Goal: Information Seeking & Learning: Understand process/instructions

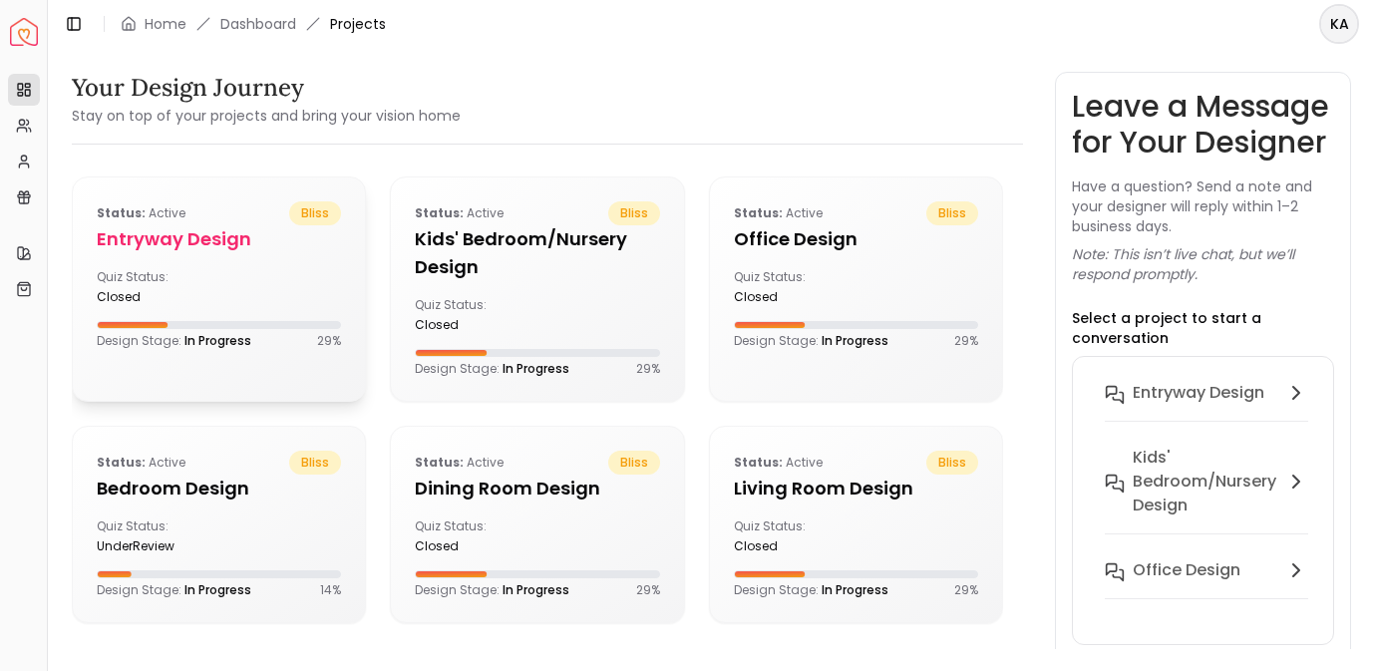
click at [165, 233] on h5 "entryway design" at bounding box center [219, 239] width 244 height 28
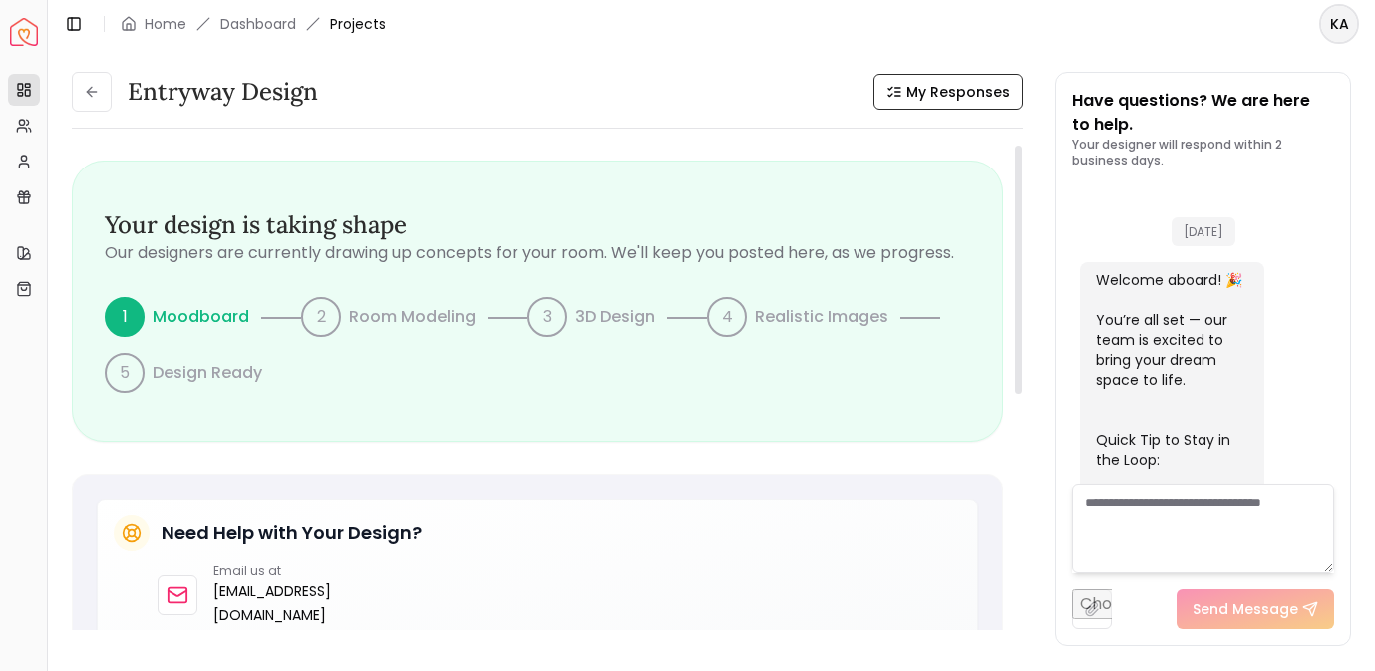
scroll to position [917, 0]
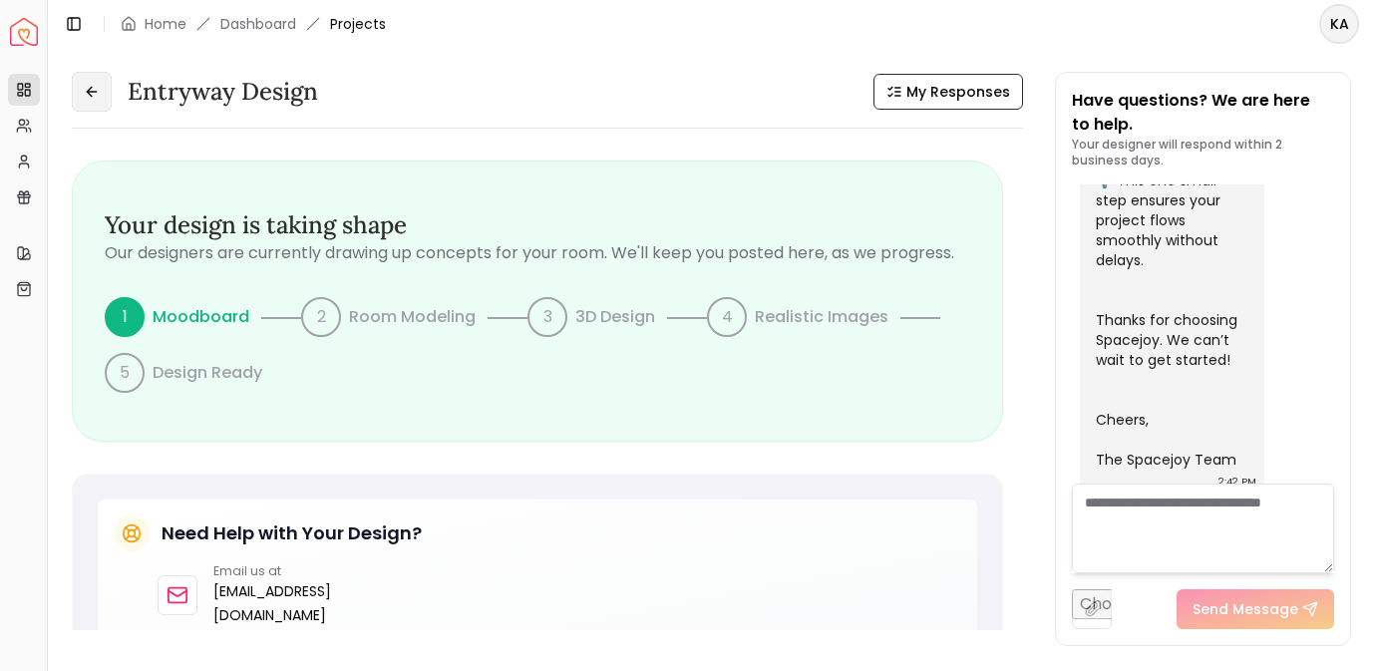
click at [98, 95] on icon at bounding box center [92, 92] width 16 height 16
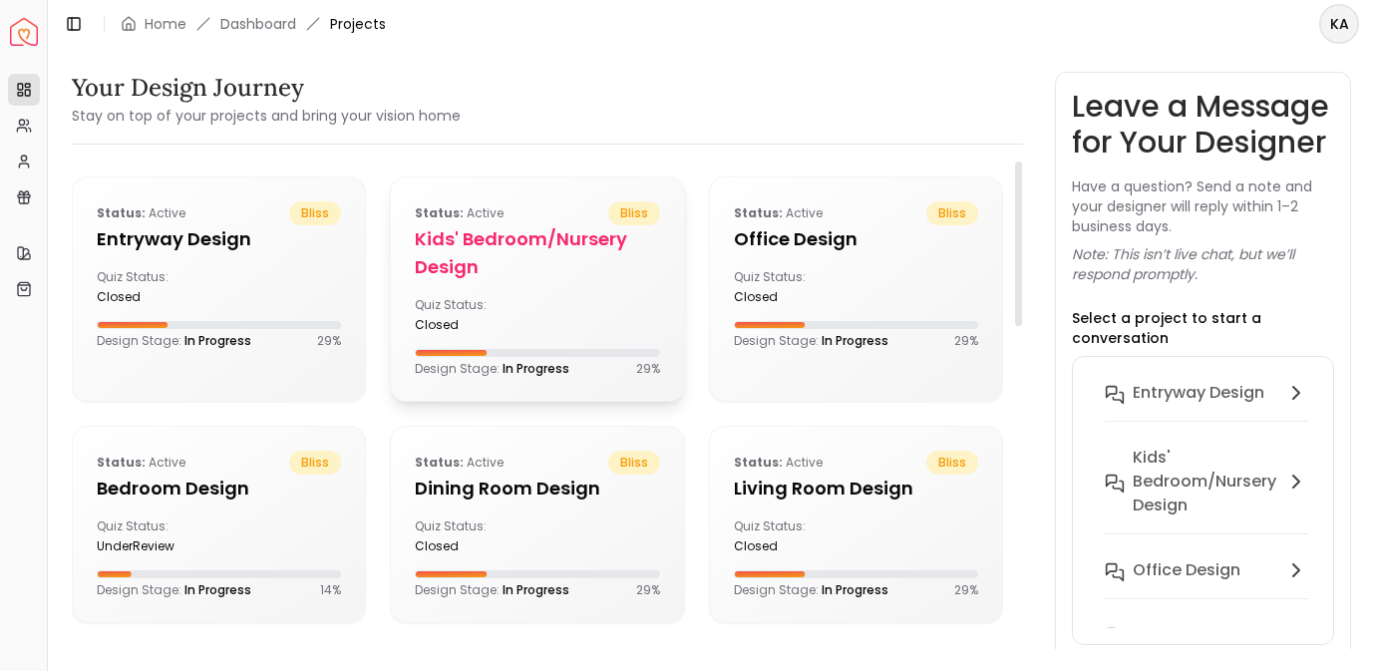
click at [501, 241] on h5 "Kids' Bedroom/Nursery design" at bounding box center [537, 253] width 244 height 56
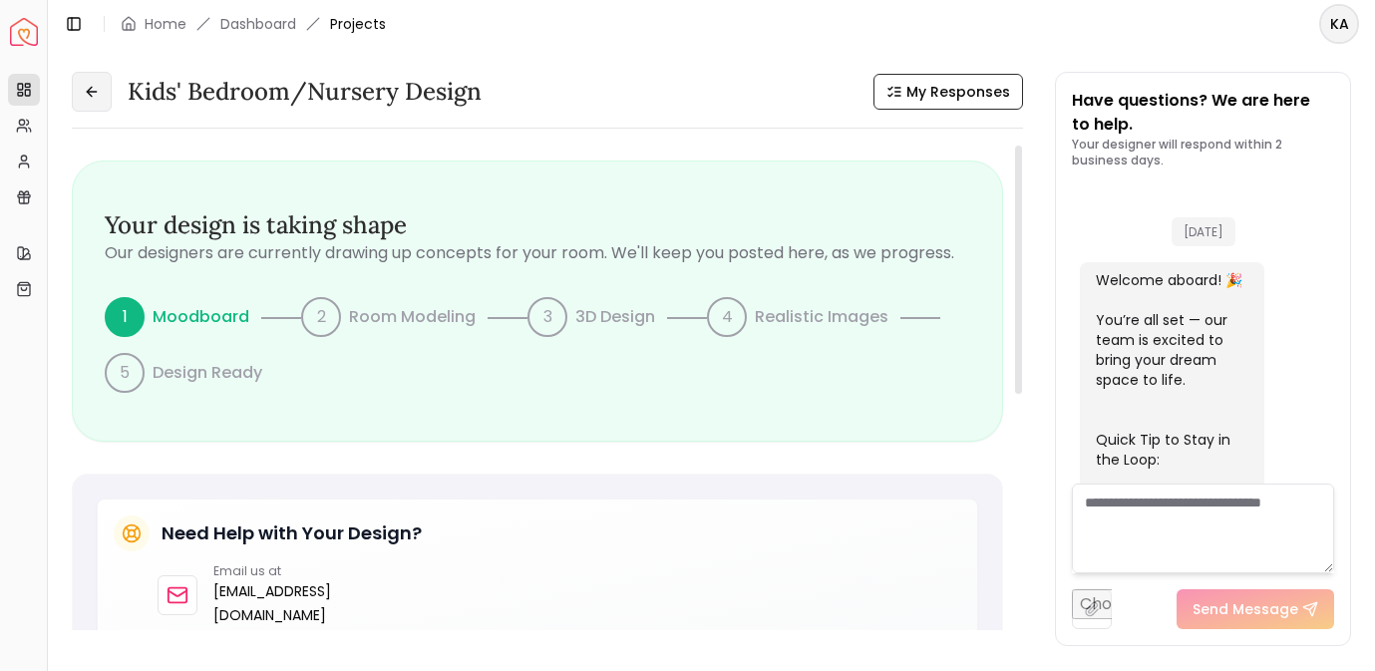
scroll to position [917, 0]
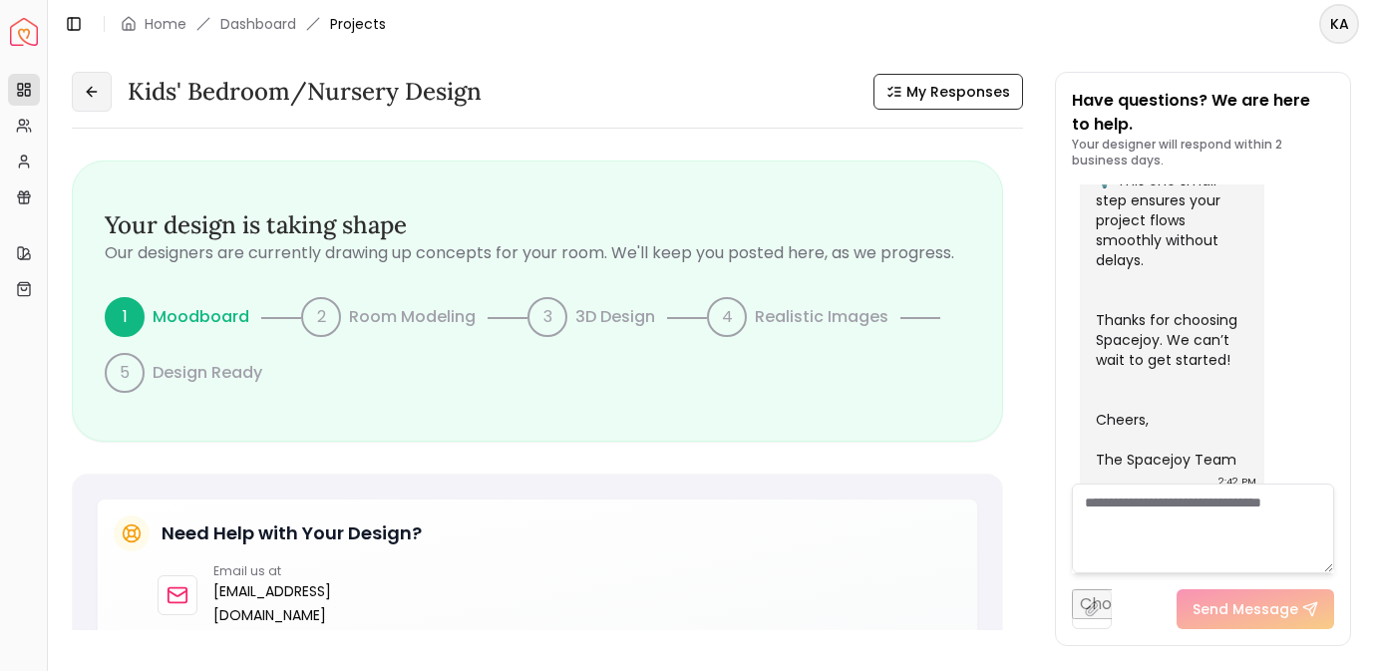
click at [97, 93] on icon at bounding box center [92, 92] width 16 height 16
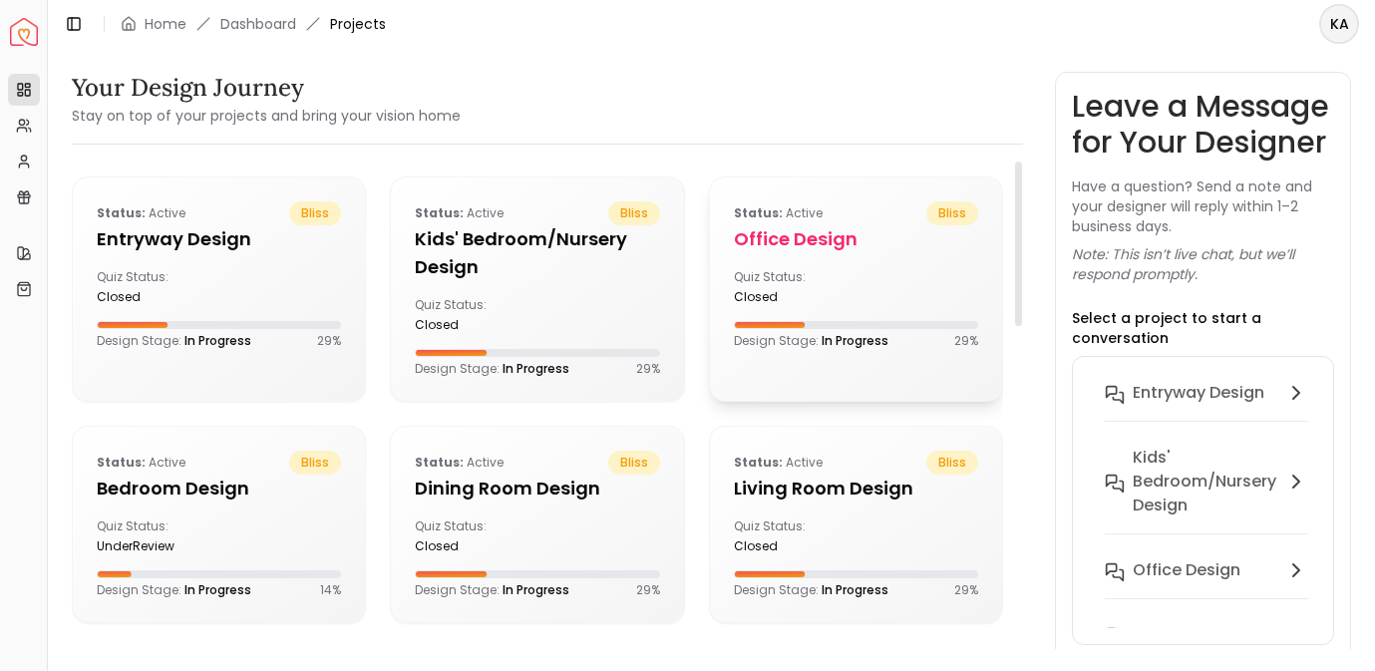
click at [811, 231] on h5 "Office design" at bounding box center [856, 239] width 244 height 28
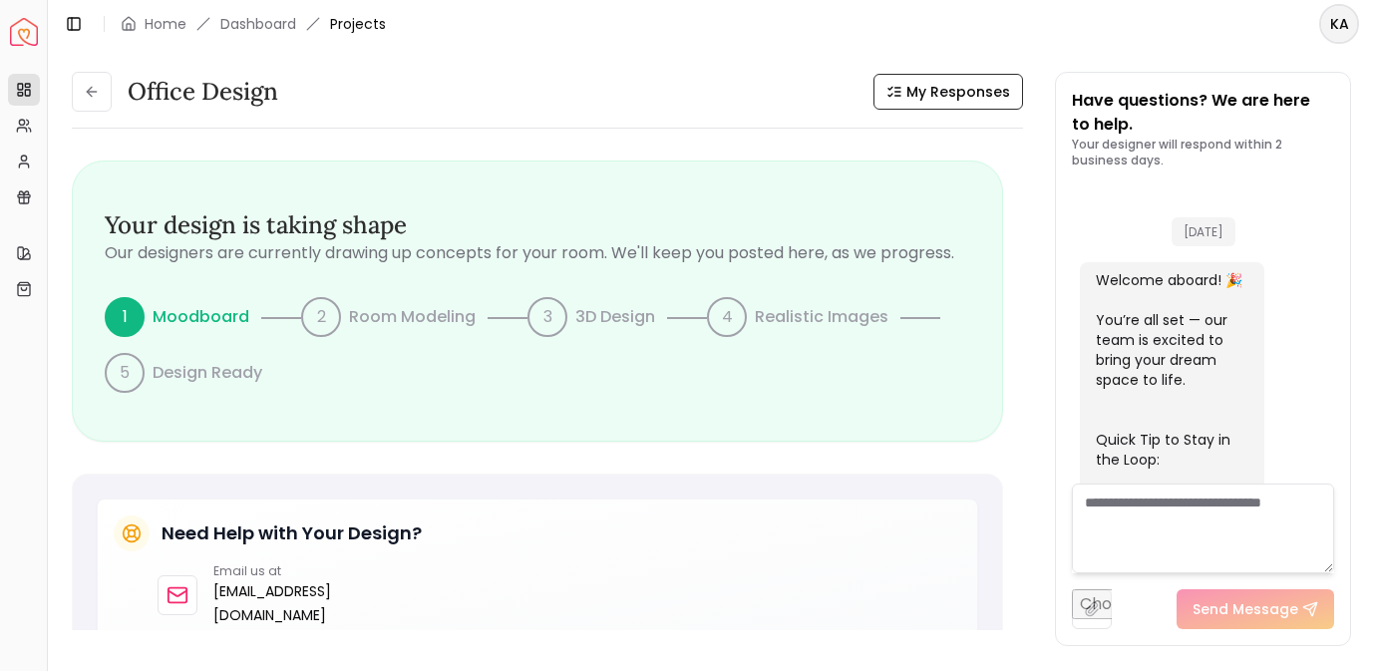
scroll to position [917, 0]
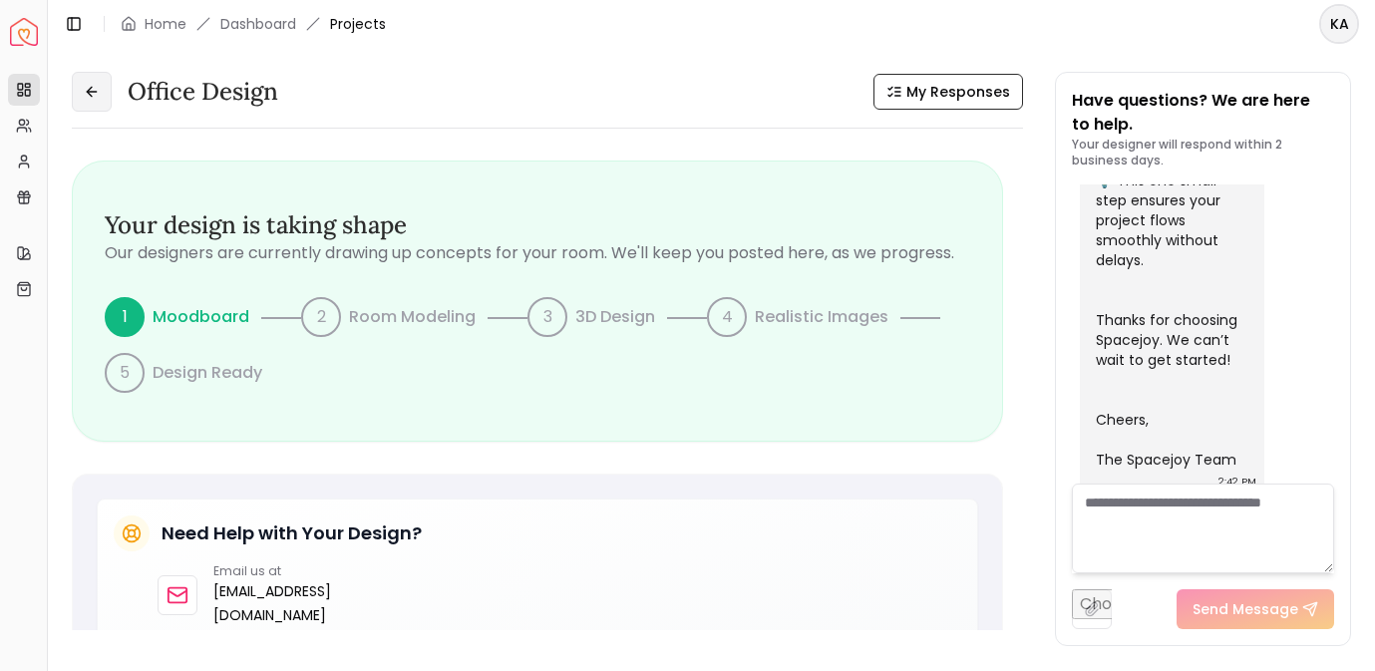
click at [104, 88] on button at bounding box center [92, 92] width 40 height 40
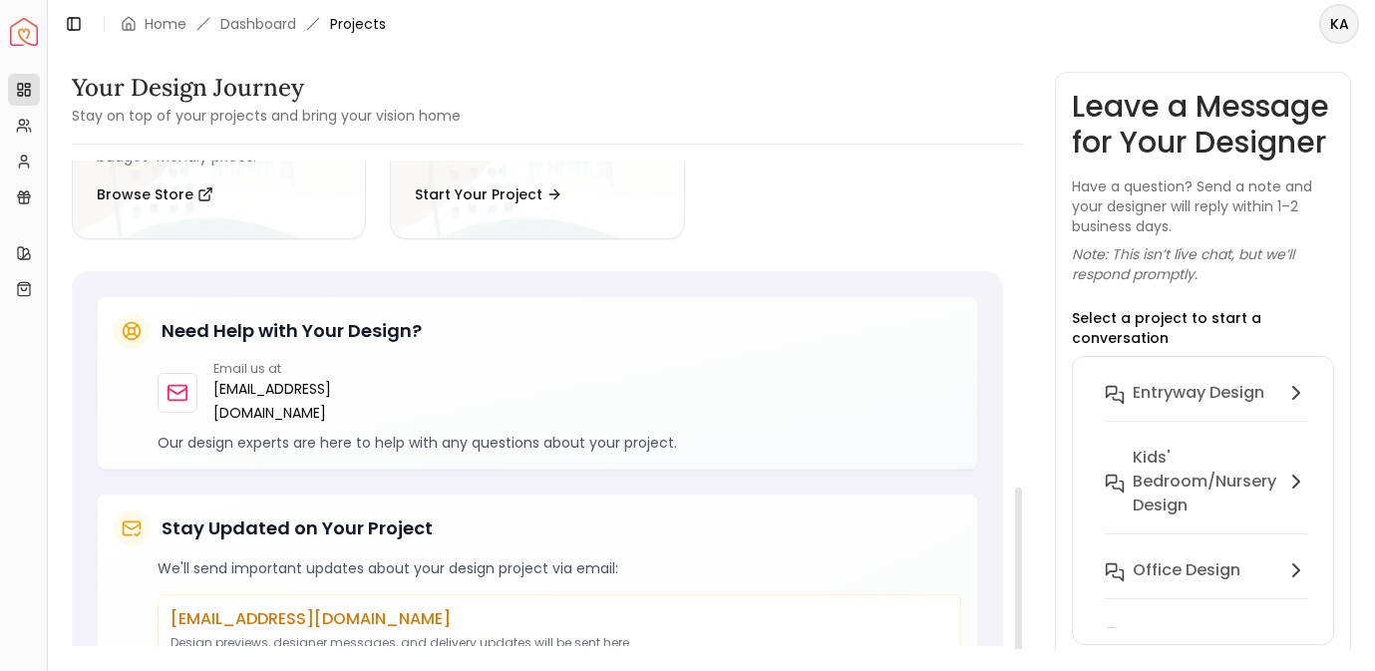
scroll to position [948, 0]
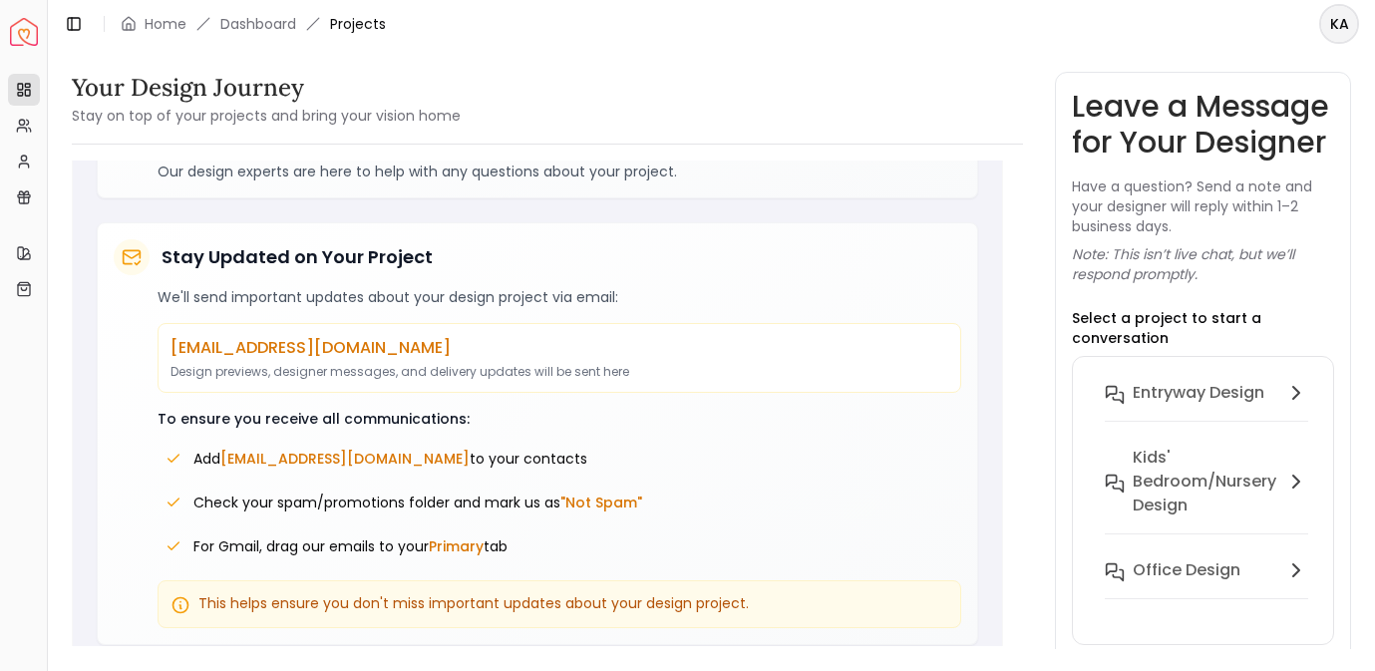
click at [22, 28] on img "Spacejoy" at bounding box center [24, 32] width 28 height 28
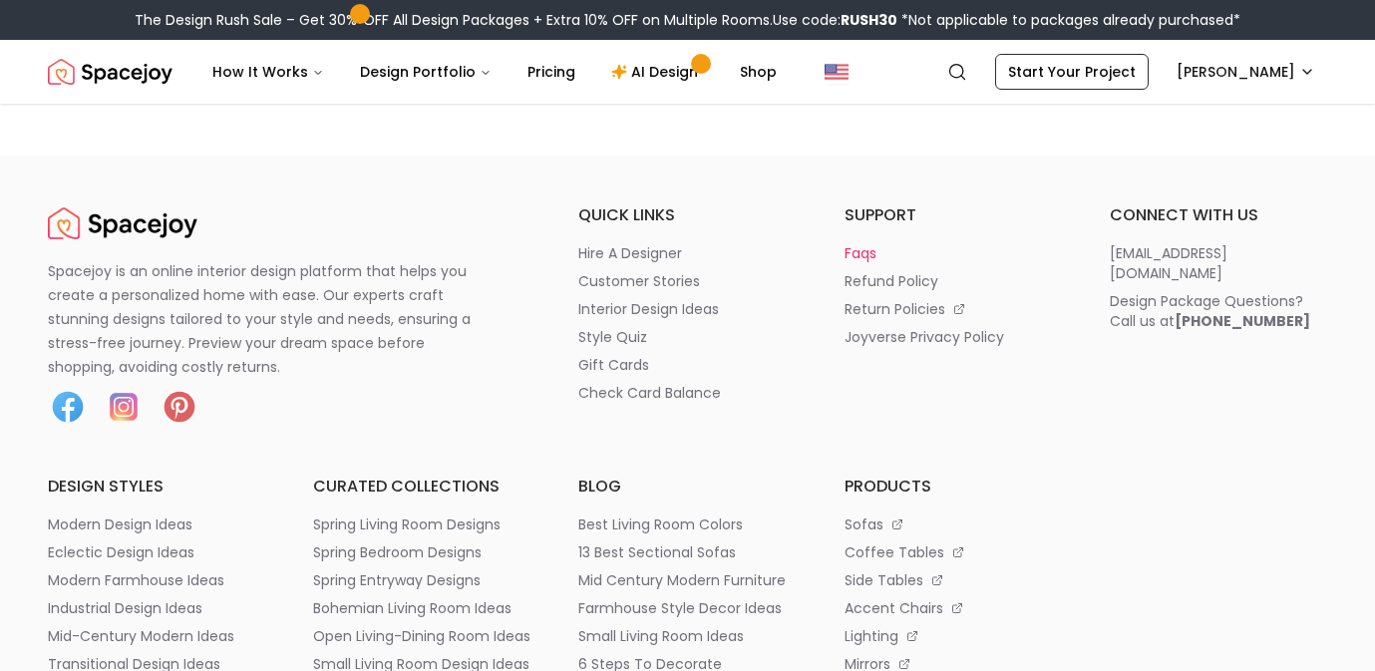
scroll to position [10057, 0]
click at [901, 292] on p "refund policy" at bounding box center [892, 282] width 94 height 20
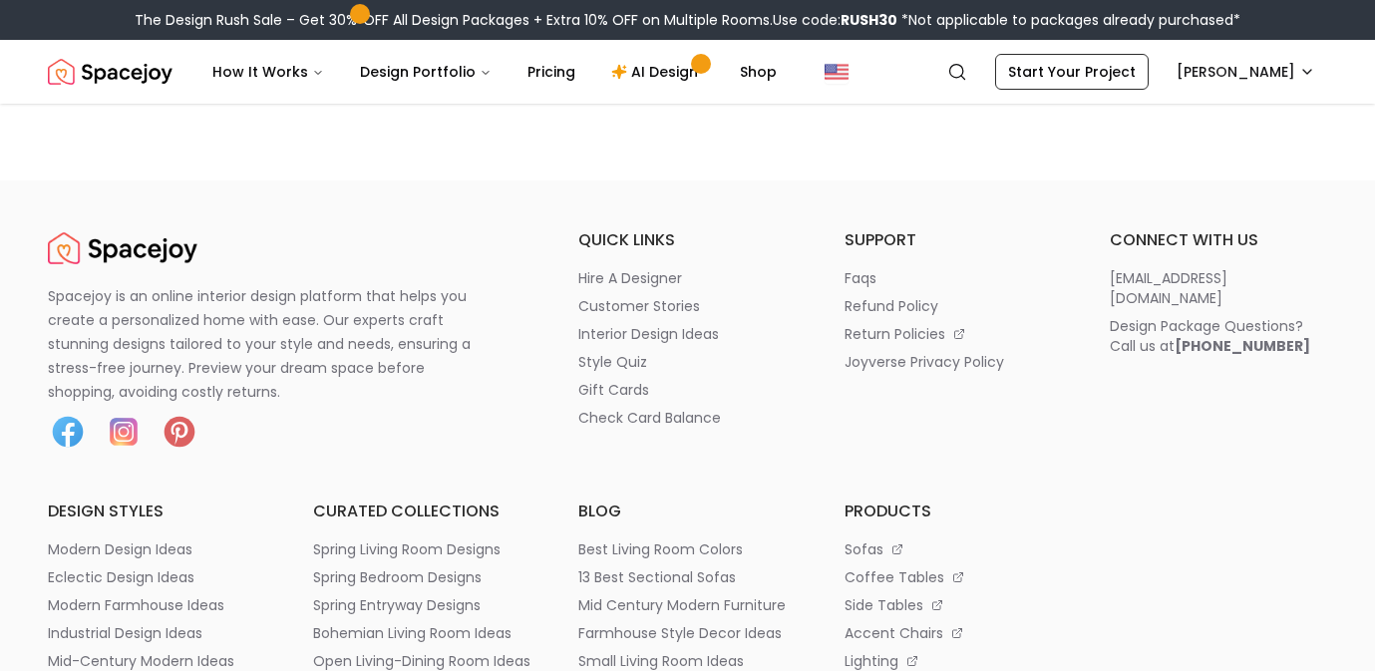
scroll to position [10081, 0]
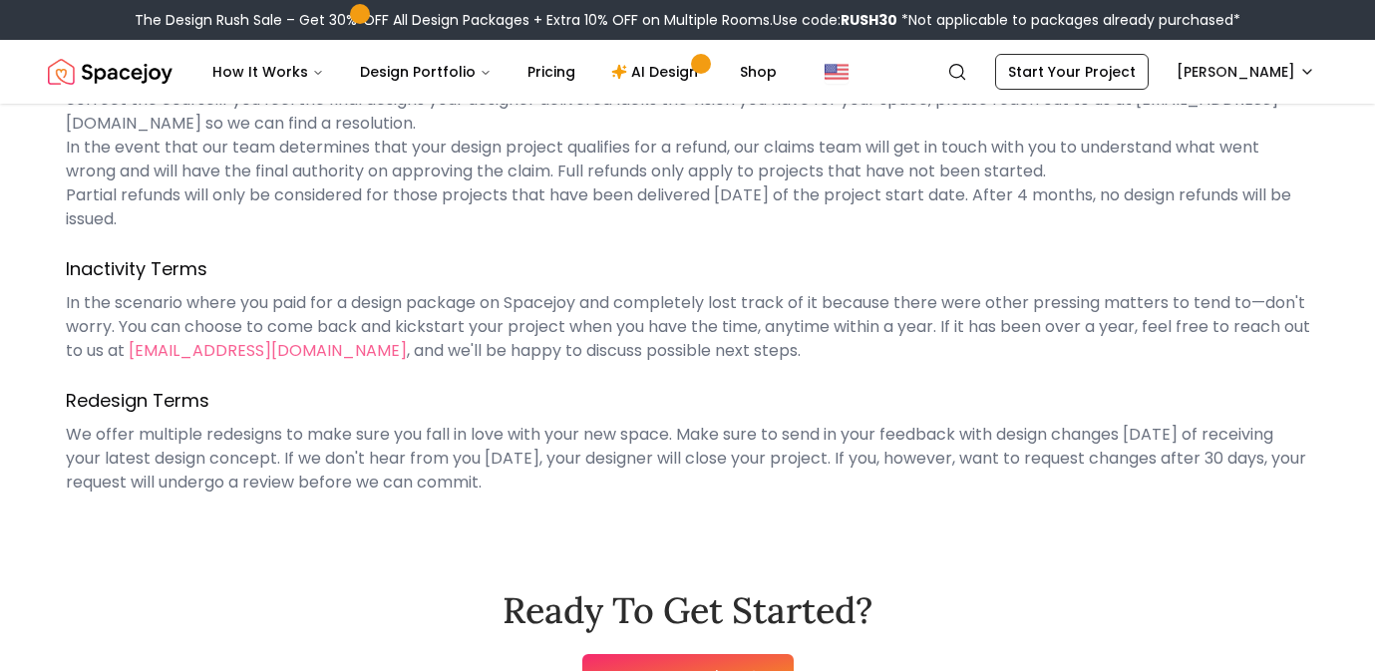
scroll to position [779, 0]
